Goal: Book appointment/travel/reservation

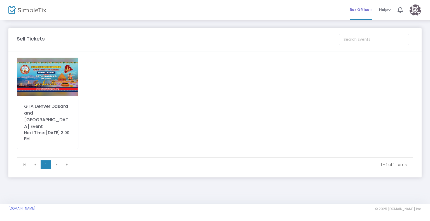
click at [367, 10] on span "Box Office" at bounding box center [361, 9] width 23 height 5
click at [358, 29] on li "Bookings" at bounding box center [370, 29] width 40 height 11
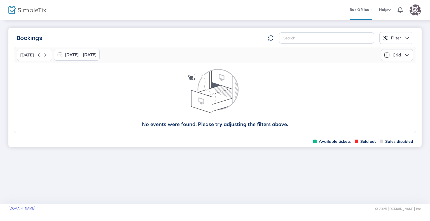
click at [57, 54] on img "button" at bounding box center [60, 55] width 6 height 6
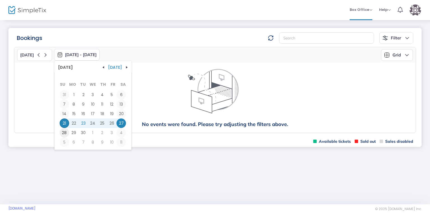
click at [61, 133] on span "28" at bounding box center [65, 133] width 10 height 10
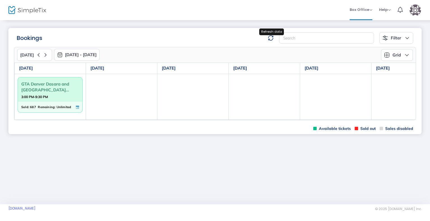
click at [273, 40] on img at bounding box center [271, 38] width 6 height 6
